Goal: Information Seeking & Learning: Learn about a topic

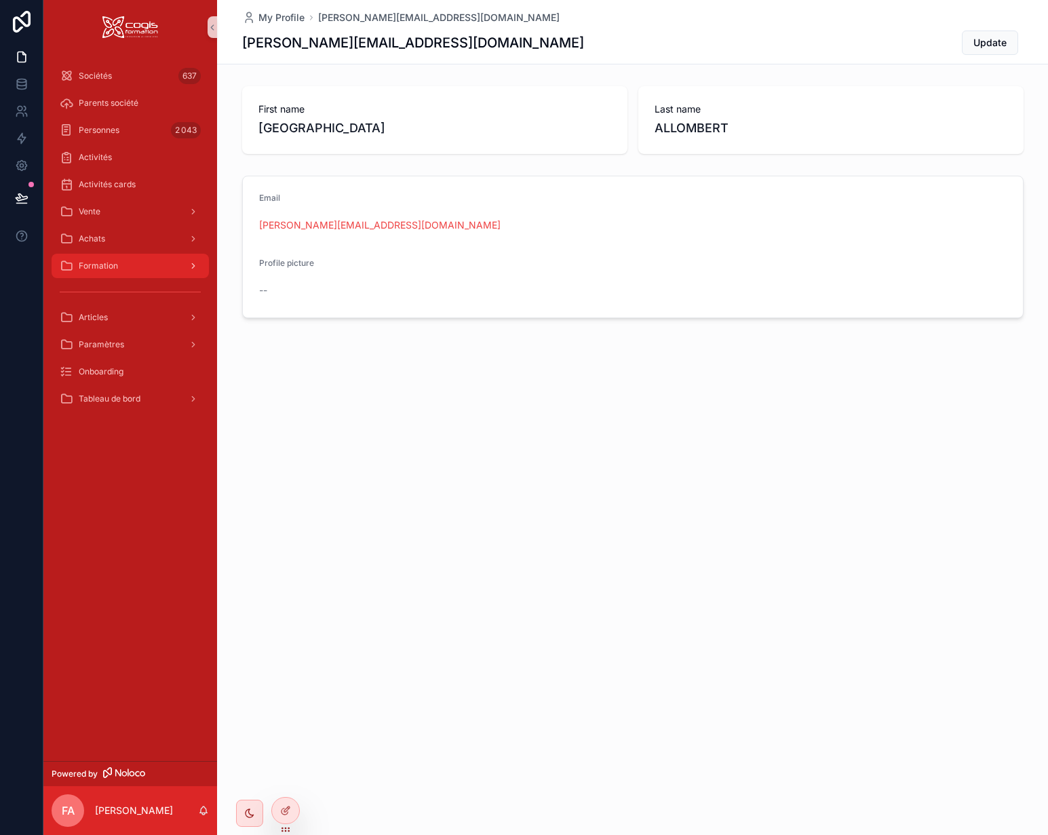
click at [88, 267] on span "Formation" at bounding box center [98, 266] width 39 height 11
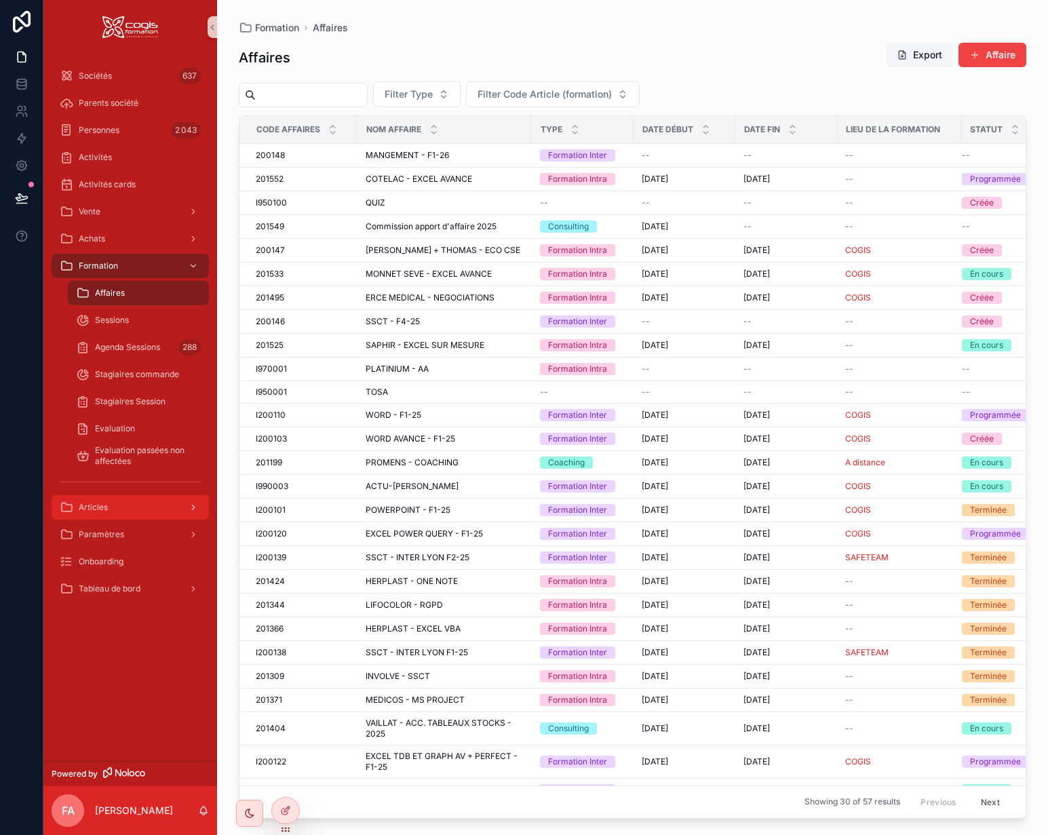
click at [96, 505] on span "Articles" at bounding box center [93, 507] width 29 height 11
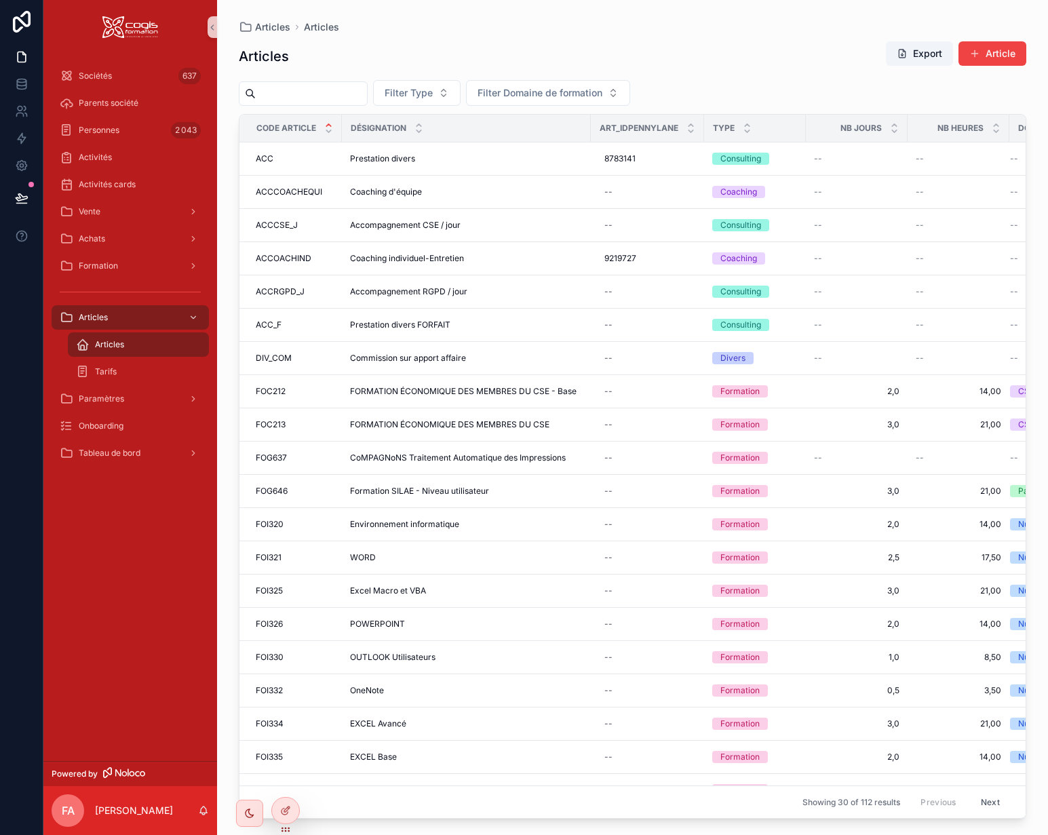
click at [367, 100] on input "scrollable content" at bounding box center [311, 93] width 111 height 19
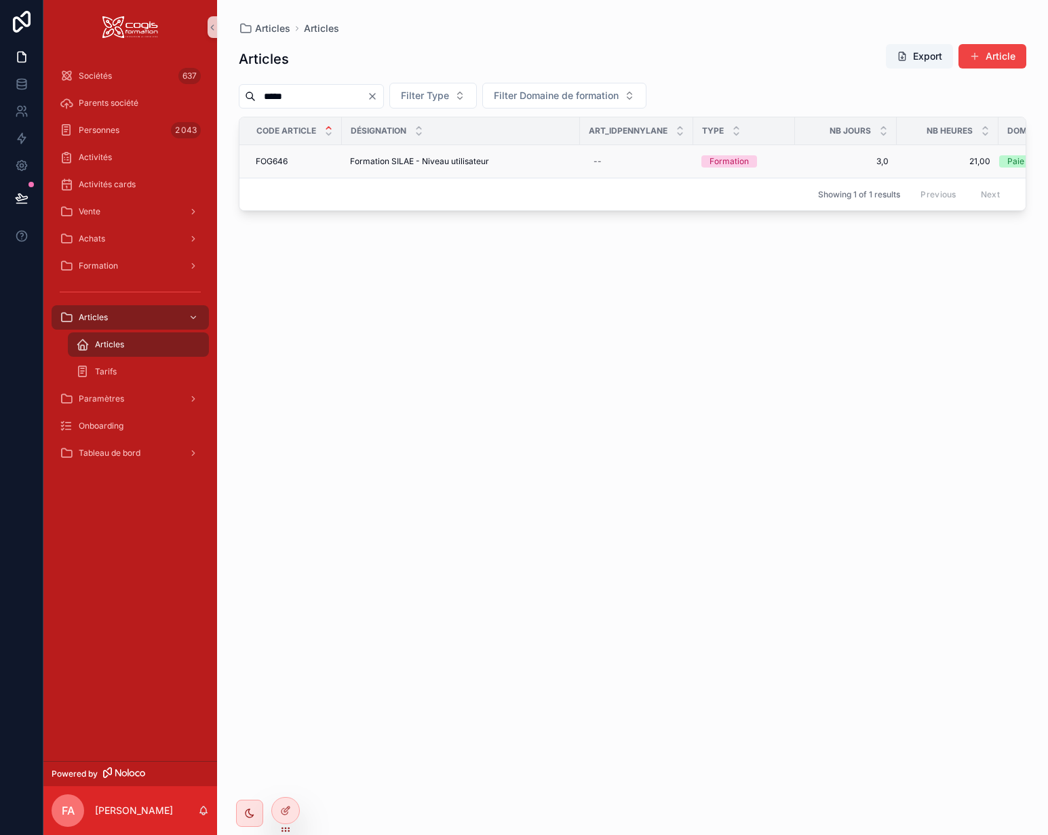
type input "*****"
click at [321, 163] on div "FOG646 FOG646" at bounding box center [295, 161] width 78 height 11
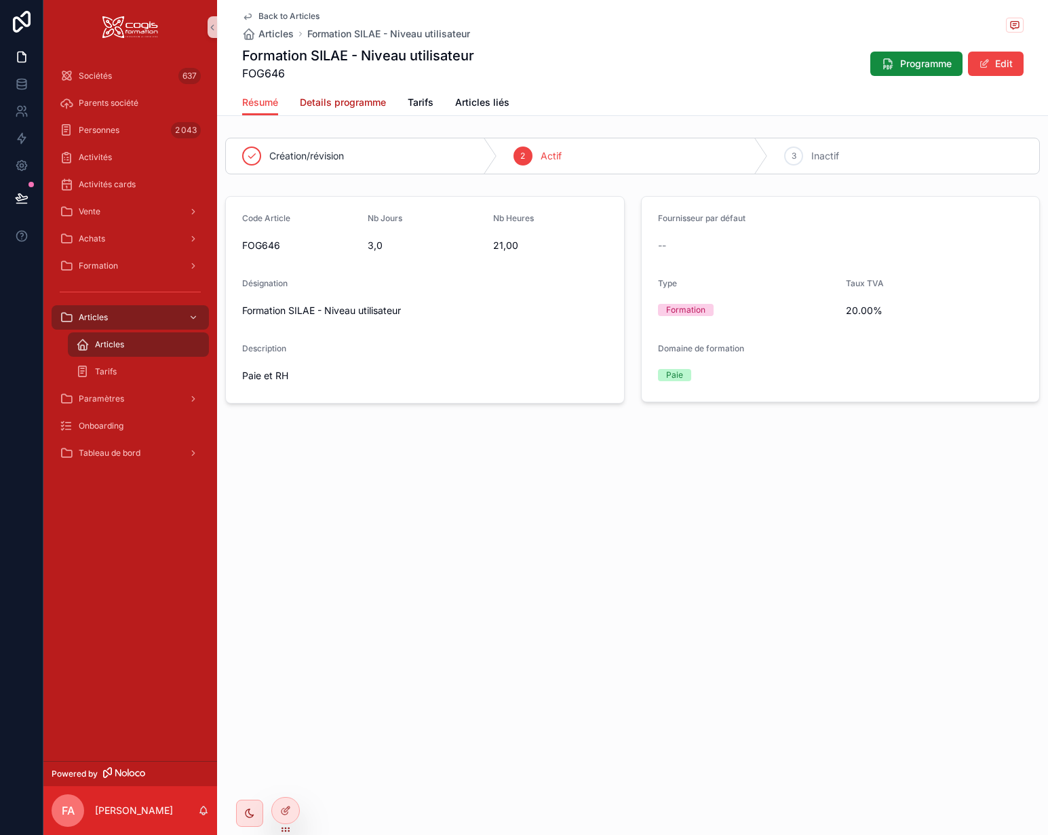
click at [355, 105] on span "Details programme" at bounding box center [343, 103] width 86 height 14
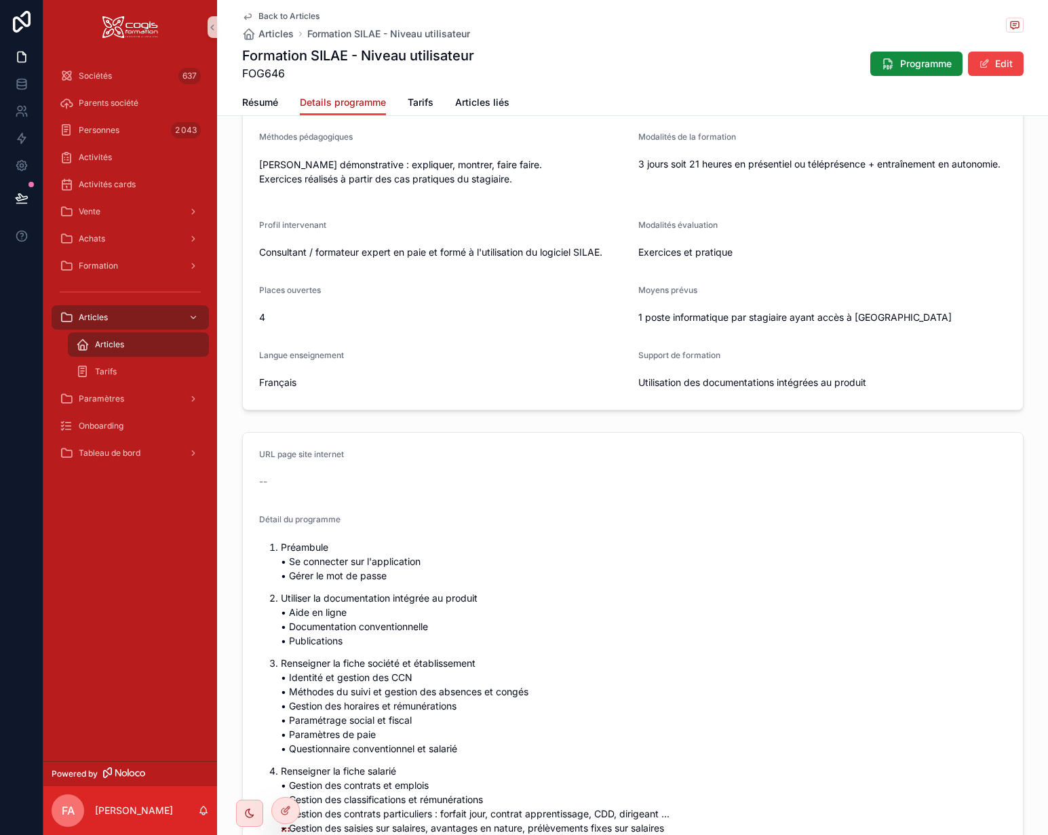
scroll to position [407, 0]
